Goal: Complete application form

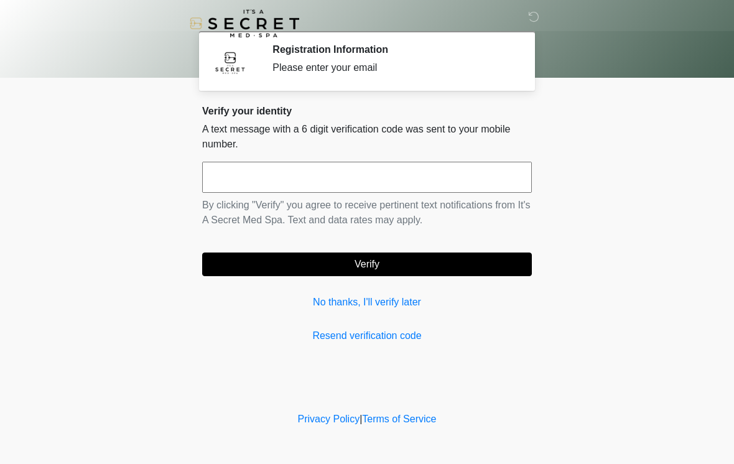
click at [445, 171] on input "text" at bounding box center [367, 177] width 330 height 31
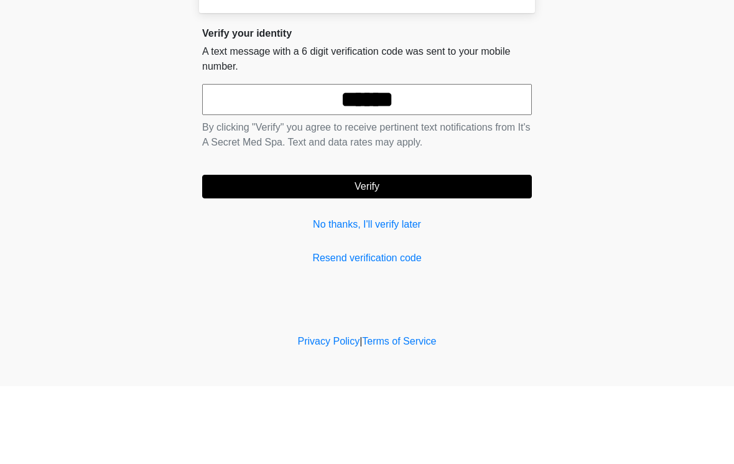
type input "******"
click at [440, 252] on button "Verify" at bounding box center [367, 264] width 330 height 24
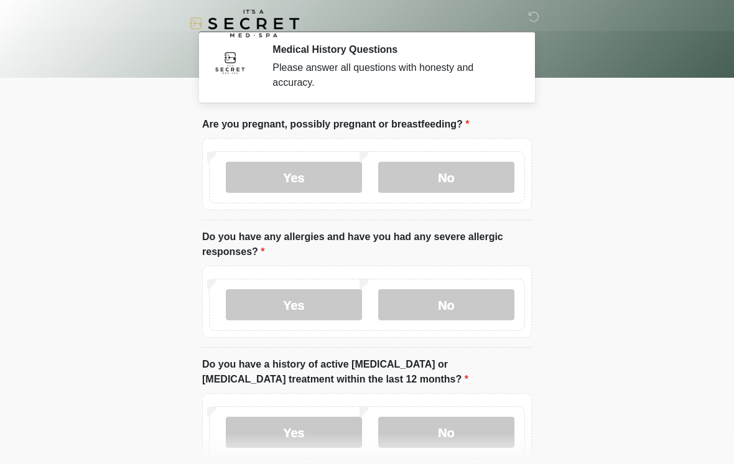
click at [502, 165] on label "No" at bounding box center [446, 177] width 136 height 31
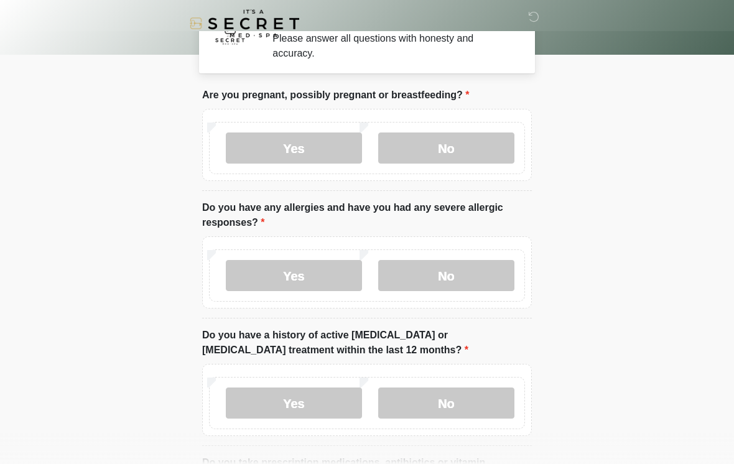
scroll to position [33, 0]
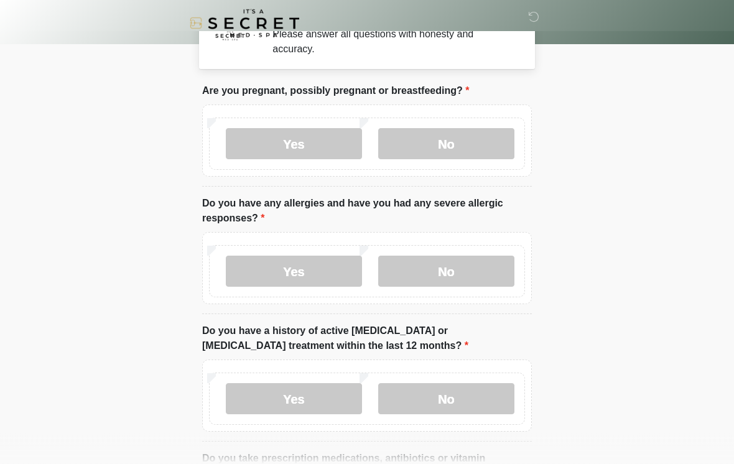
click at [475, 269] on label "No" at bounding box center [446, 271] width 136 height 31
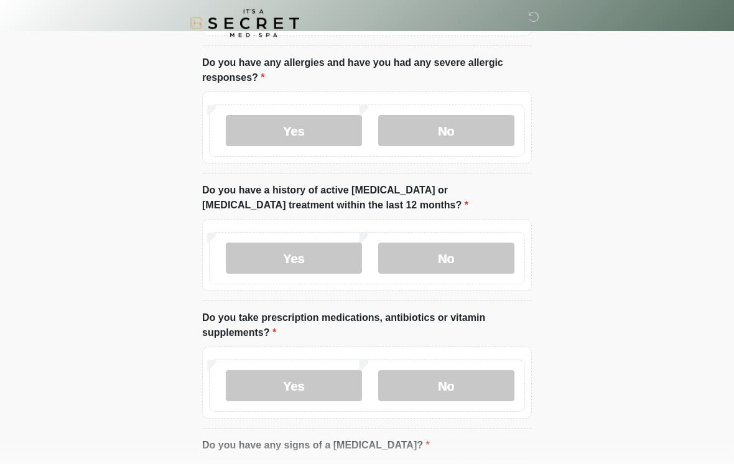
click at [486, 246] on label "No" at bounding box center [446, 258] width 136 height 31
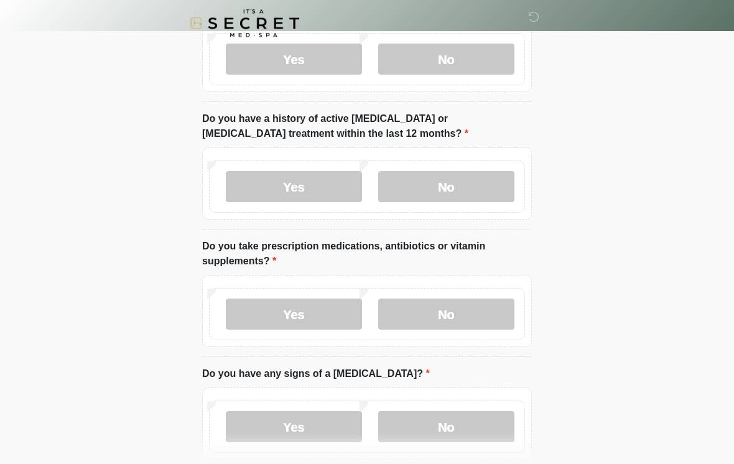
click at [480, 307] on label "No" at bounding box center [446, 314] width 136 height 31
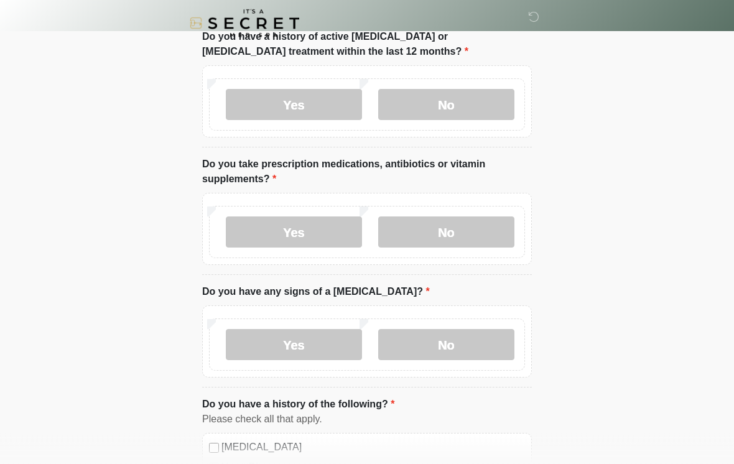
scroll to position [328, 0]
click at [459, 339] on label "No" at bounding box center [446, 344] width 136 height 31
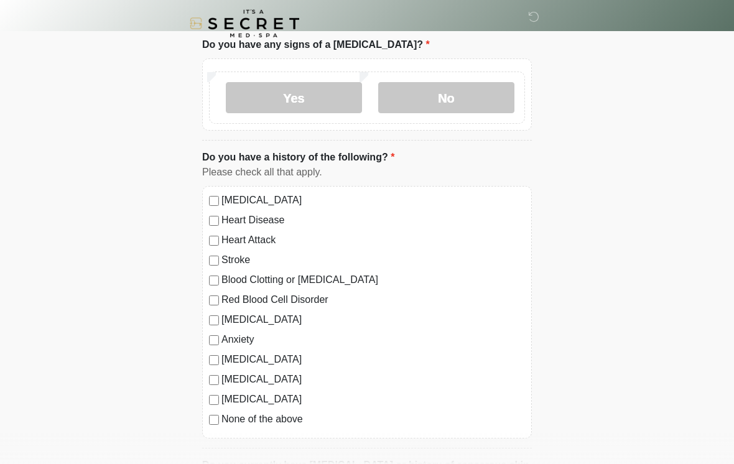
scroll to position [576, 0]
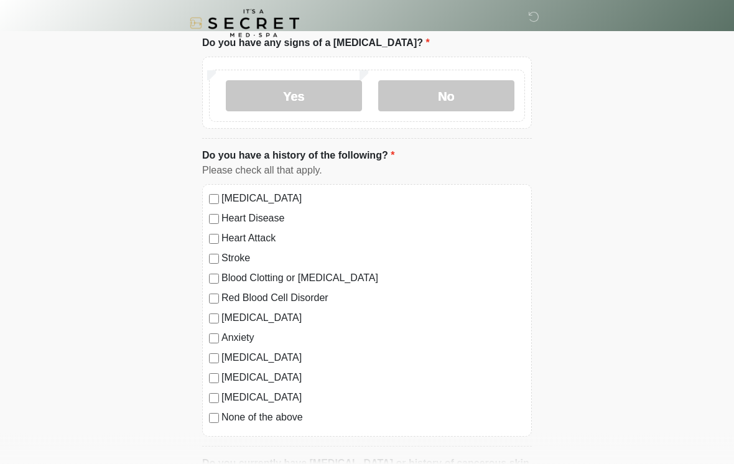
click at [290, 421] on label "None of the above" at bounding box center [372, 417] width 303 height 15
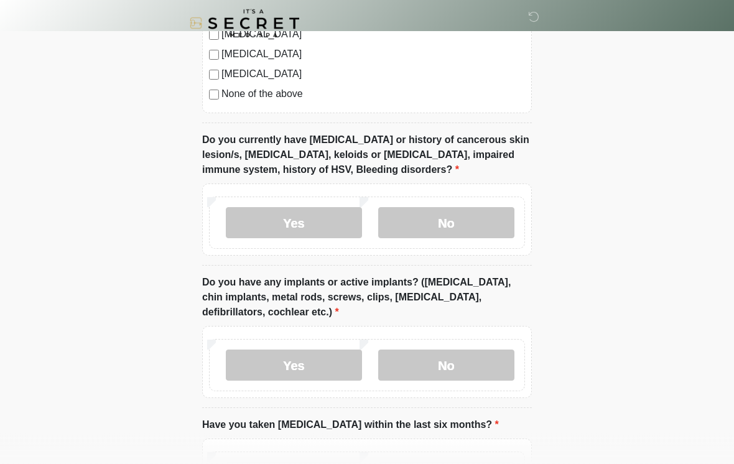
scroll to position [900, 0]
click at [495, 224] on label "No" at bounding box center [446, 222] width 136 height 31
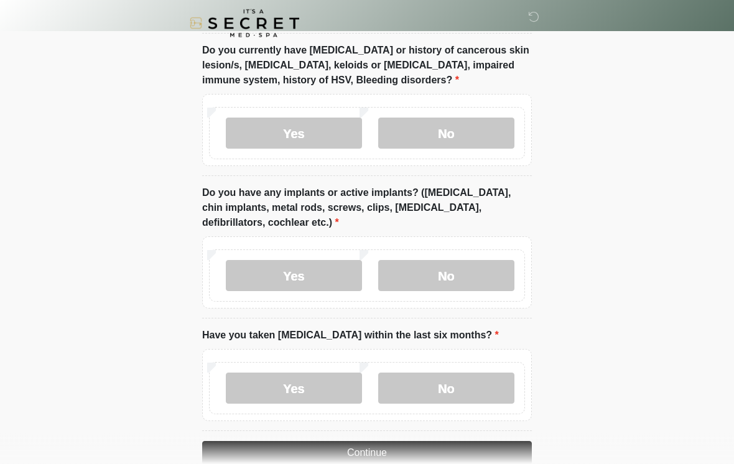
scroll to position [989, 0]
click at [488, 269] on label "No" at bounding box center [446, 275] width 136 height 31
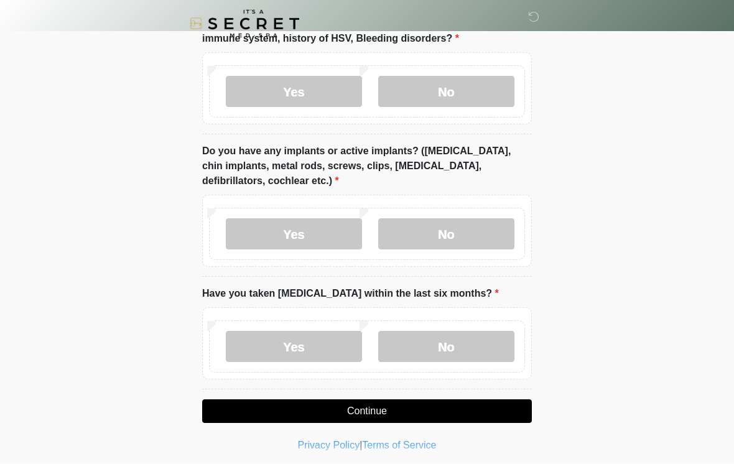
scroll to position [1035, 0]
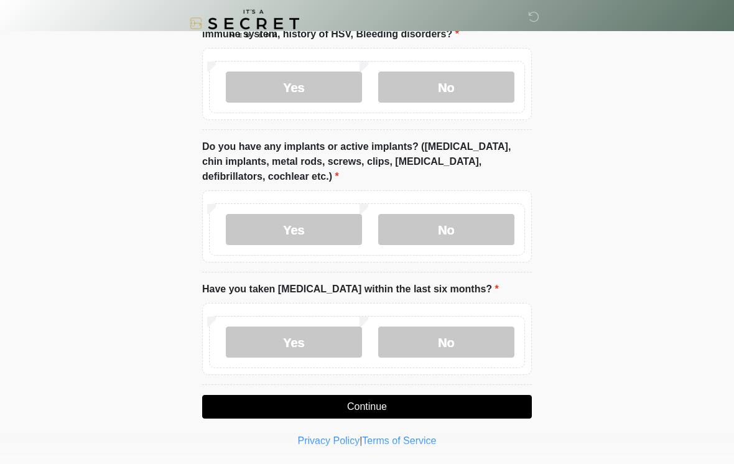
click at [485, 343] on label "No" at bounding box center [446, 341] width 136 height 31
click at [451, 414] on button "Continue" at bounding box center [367, 407] width 330 height 24
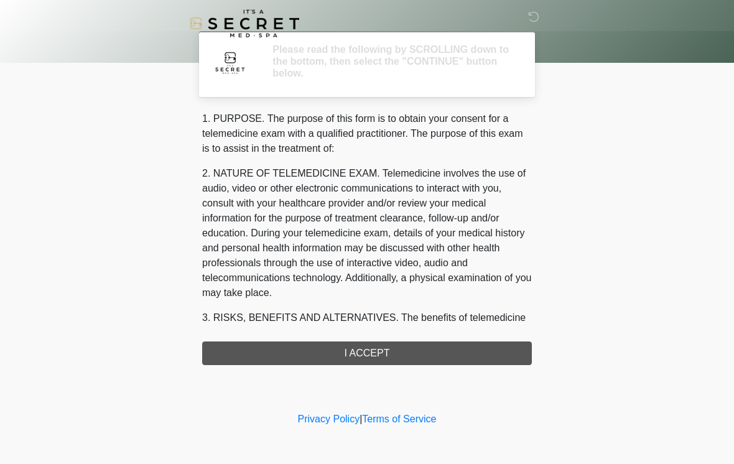
scroll to position [0, 0]
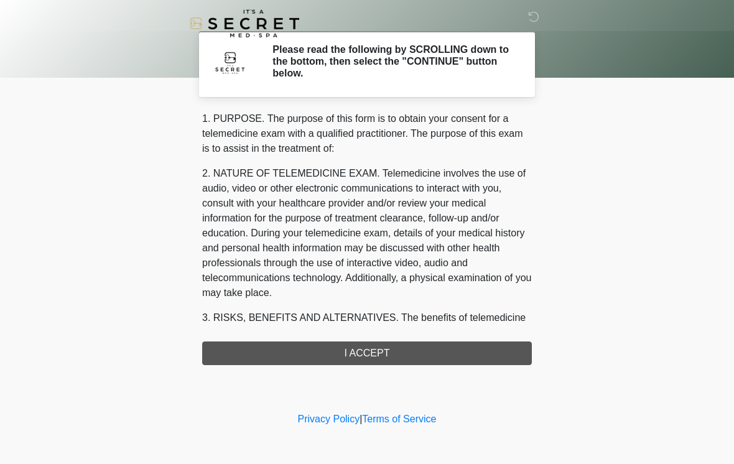
click at [470, 353] on div "1. PURPOSE. The purpose of this form is to obtain your consent for a telemedici…" at bounding box center [367, 238] width 330 height 254
click at [425, 358] on div "1. PURPOSE. The purpose of this form is to obtain your consent for a telemedici…" at bounding box center [367, 238] width 330 height 254
click at [422, 344] on div "1. PURPOSE. The purpose of this form is to obtain your consent for a telemedici…" at bounding box center [367, 238] width 330 height 254
click at [392, 356] on div "1. PURPOSE. The purpose of this form is to obtain your consent for a telemedici…" at bounding box center [367, 238] width 330 height 254
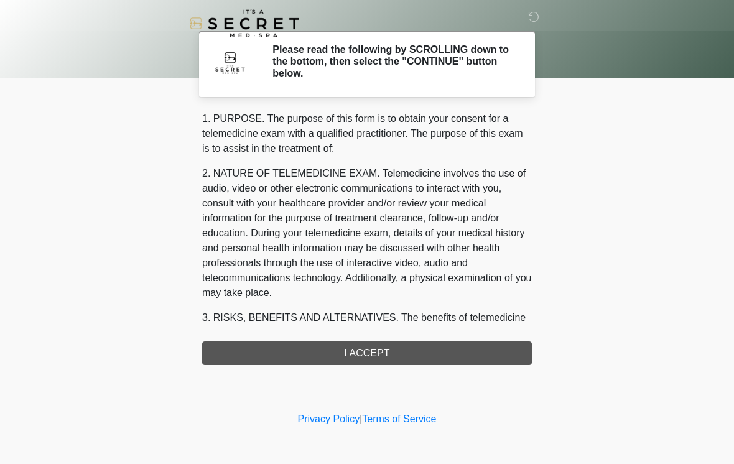
click at [373, 358] on div "1. PURPOSE. The purpose of this form is to obtain your consent for a telemedici…" at bounding box center [367, 238] width 330 height 254
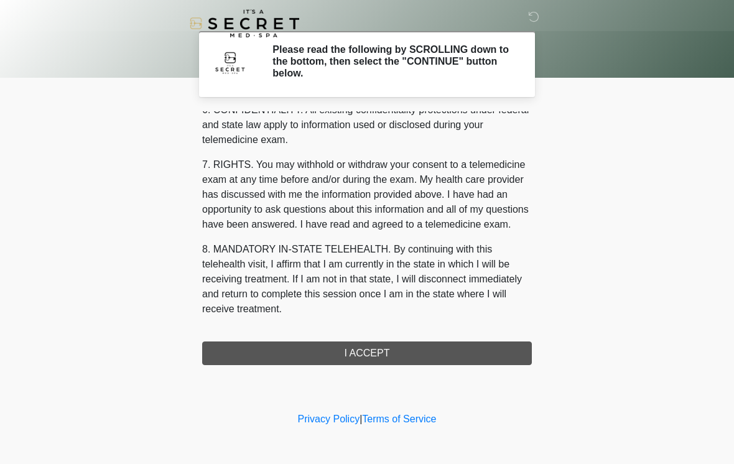
click at [454, 357] on button "I ACCEPT" at bounding box center [367, 353] width 330 height 24
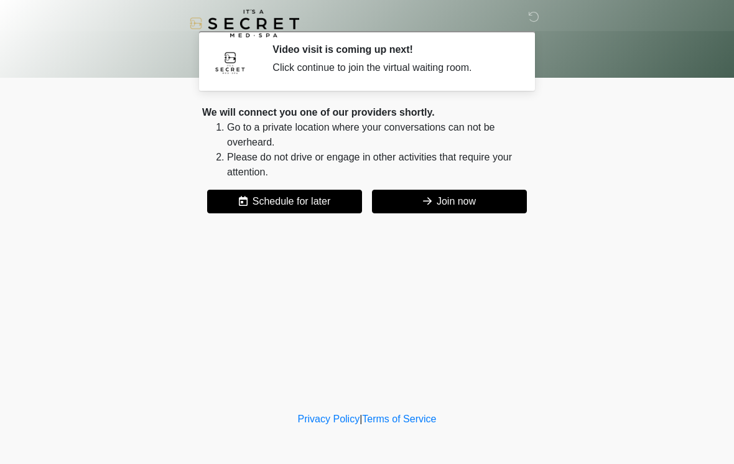
click at [494, 198] on button "Join now" at bounding box center [449, 202] width 155 height 24
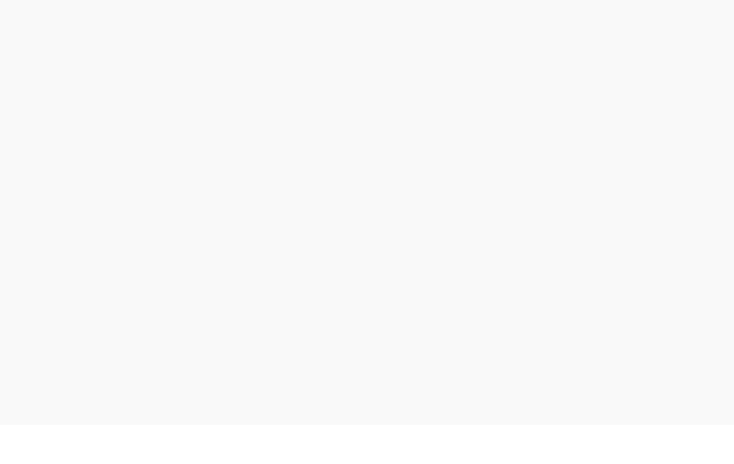
scroll to position [4, 0]
